Goal: Complete application form

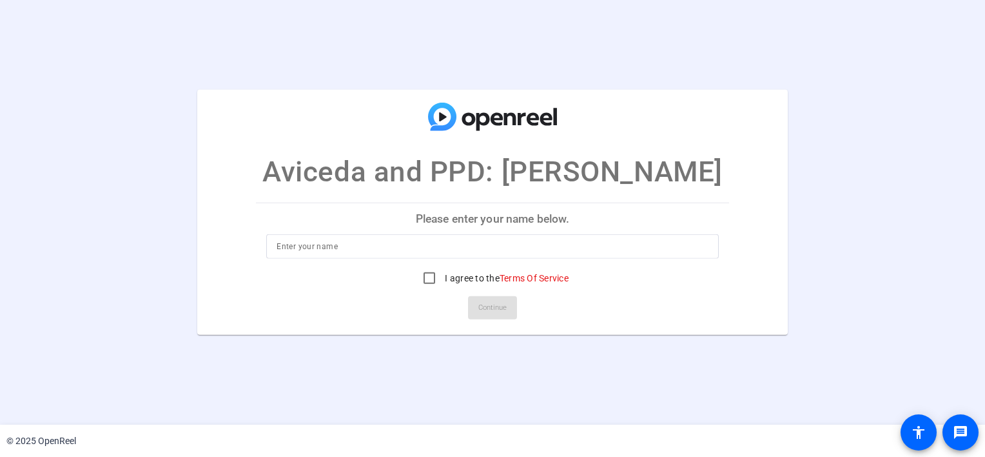
click at [558, 222] on p "Please enter your name below." at bounding box center [492, 218] width 473 height 31
click at [488, 221] on p "Please enter your name below." at bounding box center [492, 218] width 473 height 31
drag, startPoint x: 488, startPoint y: 221, endPoint x: 323, endPoint y: 257, distance: 169.0
click at [323, 257] on div at bounding box center [492, 246] width 431 height 25
click at [555, 242] on input at bounding box center [492, 246] width 431 height 15
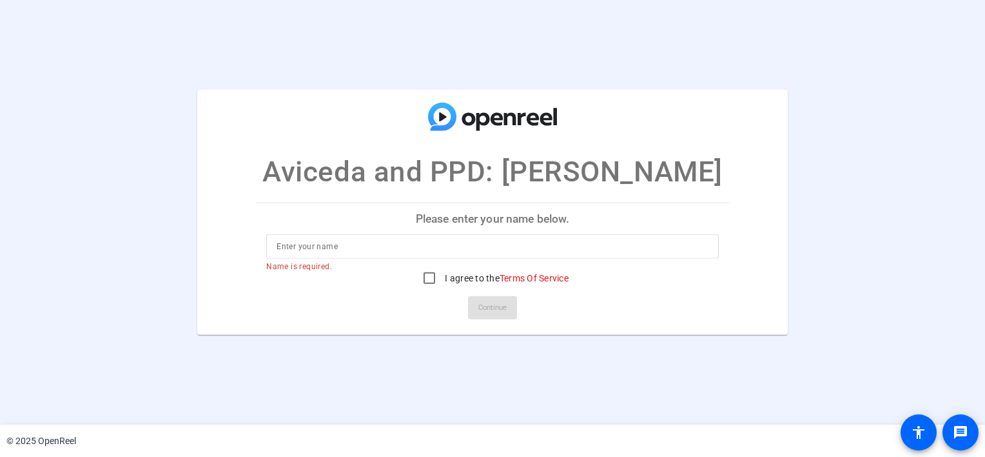
click at [504, 265] on div "I agree to the Terms Of Service" at bounding box center [493, 278] width 152 height 26
click at [446, 241] on input at bounding box center [492, 246] width 431 height 15
type input "Brielle Young"
click at [426, 278] on input "I agree to the Terms Of Service" at bounding box center [430, 278] width 26 height 26
checkbox input "true"
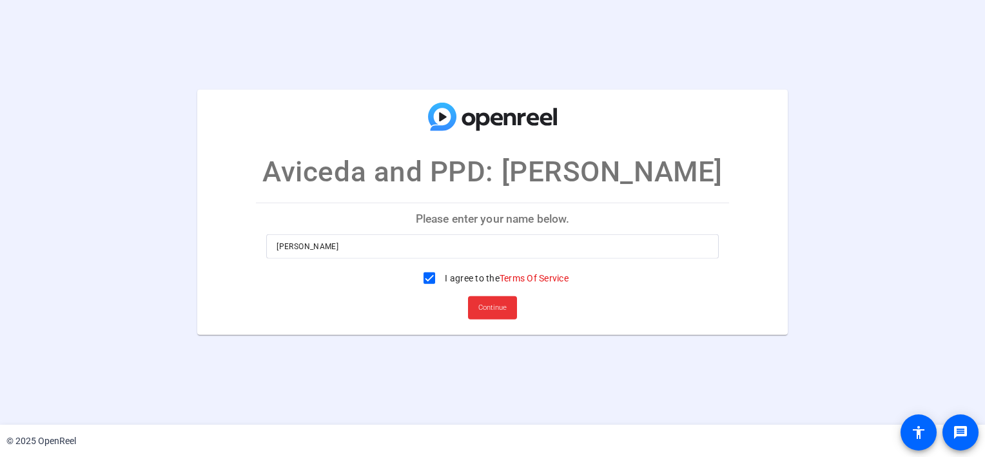
click at [491, 312] on span "Continue" at bounding box center [492, 307] width 28 height 19
